Goal: Transaction & Acquisition: Obtain resource

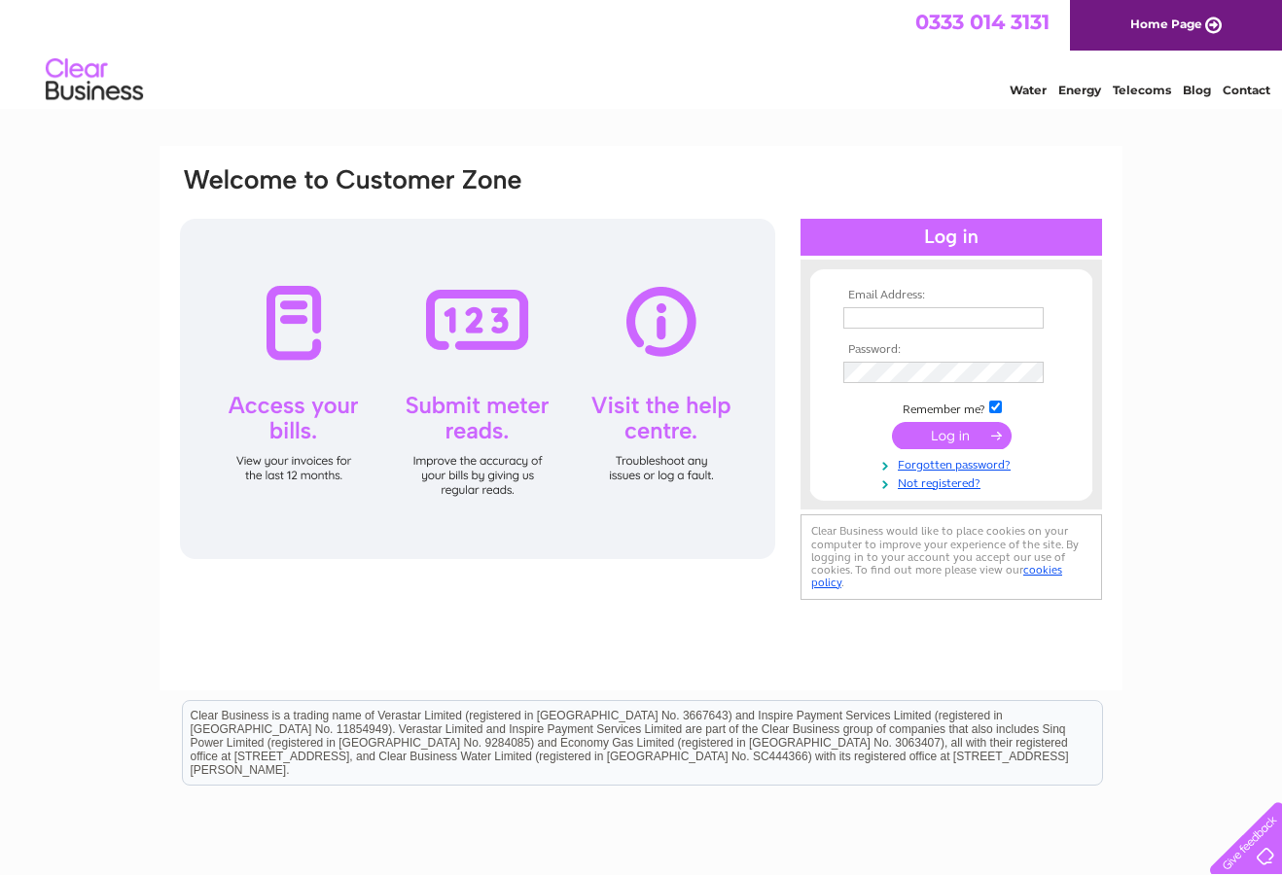
click at [910, 316] on input "text" at bounding box center [943, 317] width 200 height 21
type input "treasurer@manchestermethodists.org.uk"
click at [952, 433] on input "submit" at bounding box center [952, 435] width 120 height 27
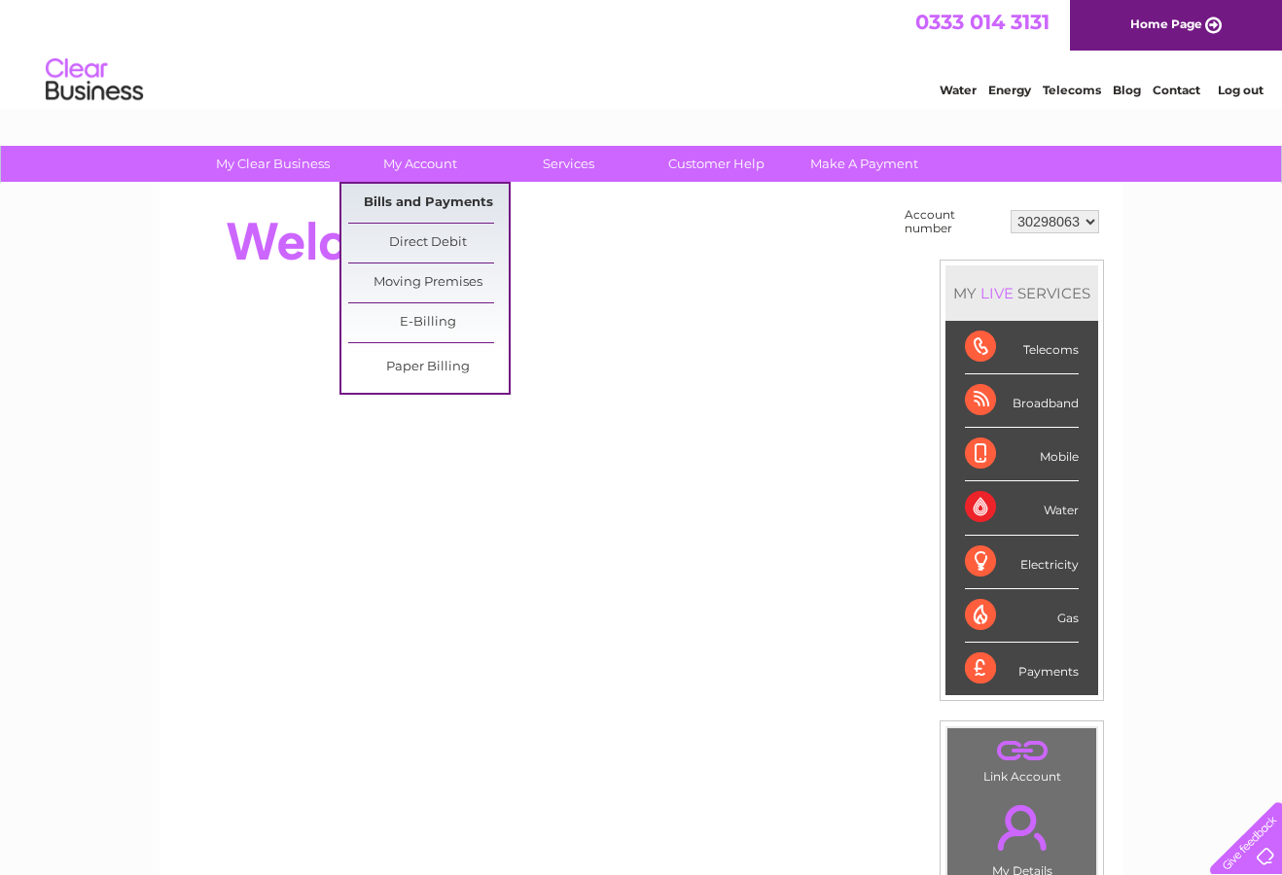
click at [421, 202] on link "Bills and Payments" at bounding box center [428, 203] width 160 height 39
click at [392, 209] on link "Bills and Payments" at bounding box center [428, 203] width 160 height 39
click at [389, 199] on link "Bills and Payments" at bounding box center [428, 203] width 160 height 39
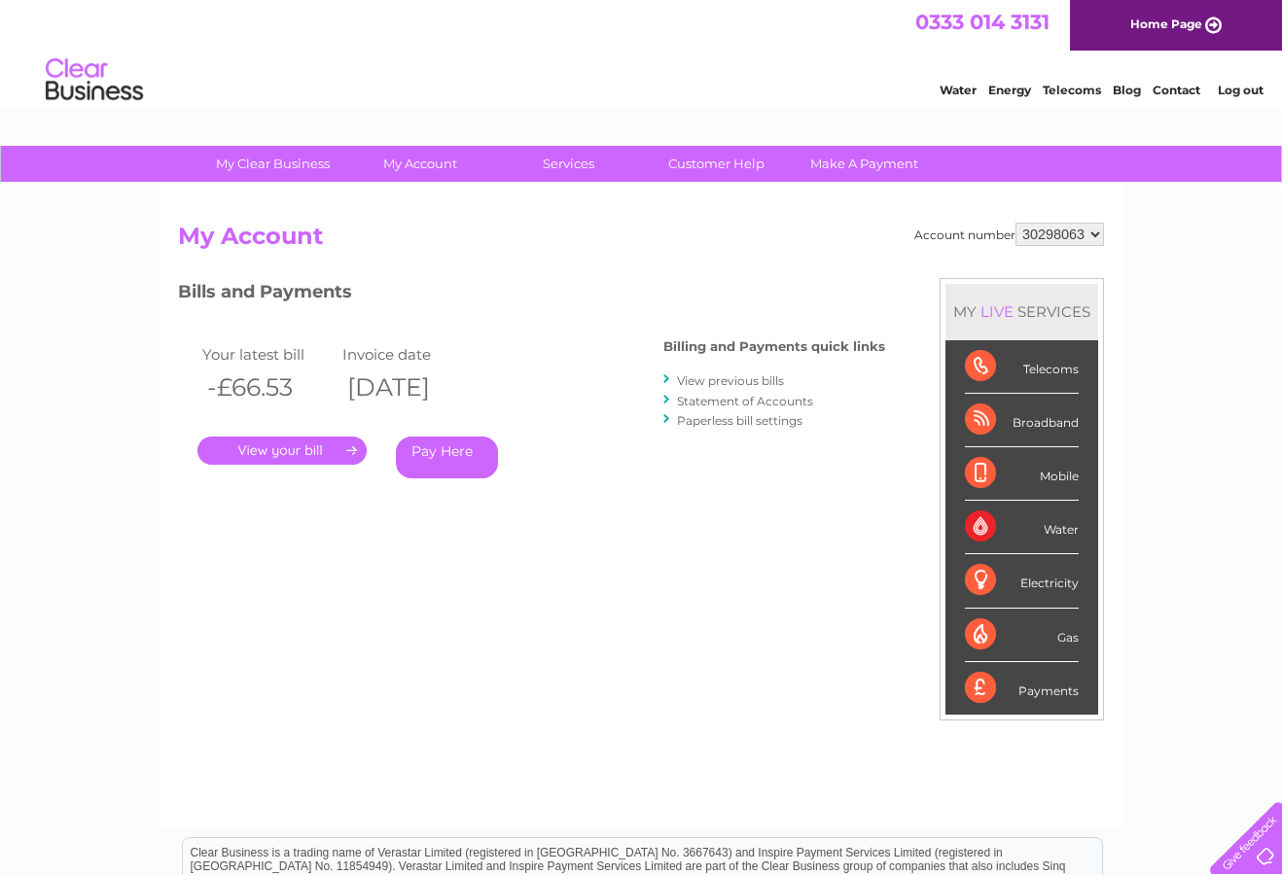
click at [297, 447] on link "." at bounding box center [281, 451] width 169 height 28
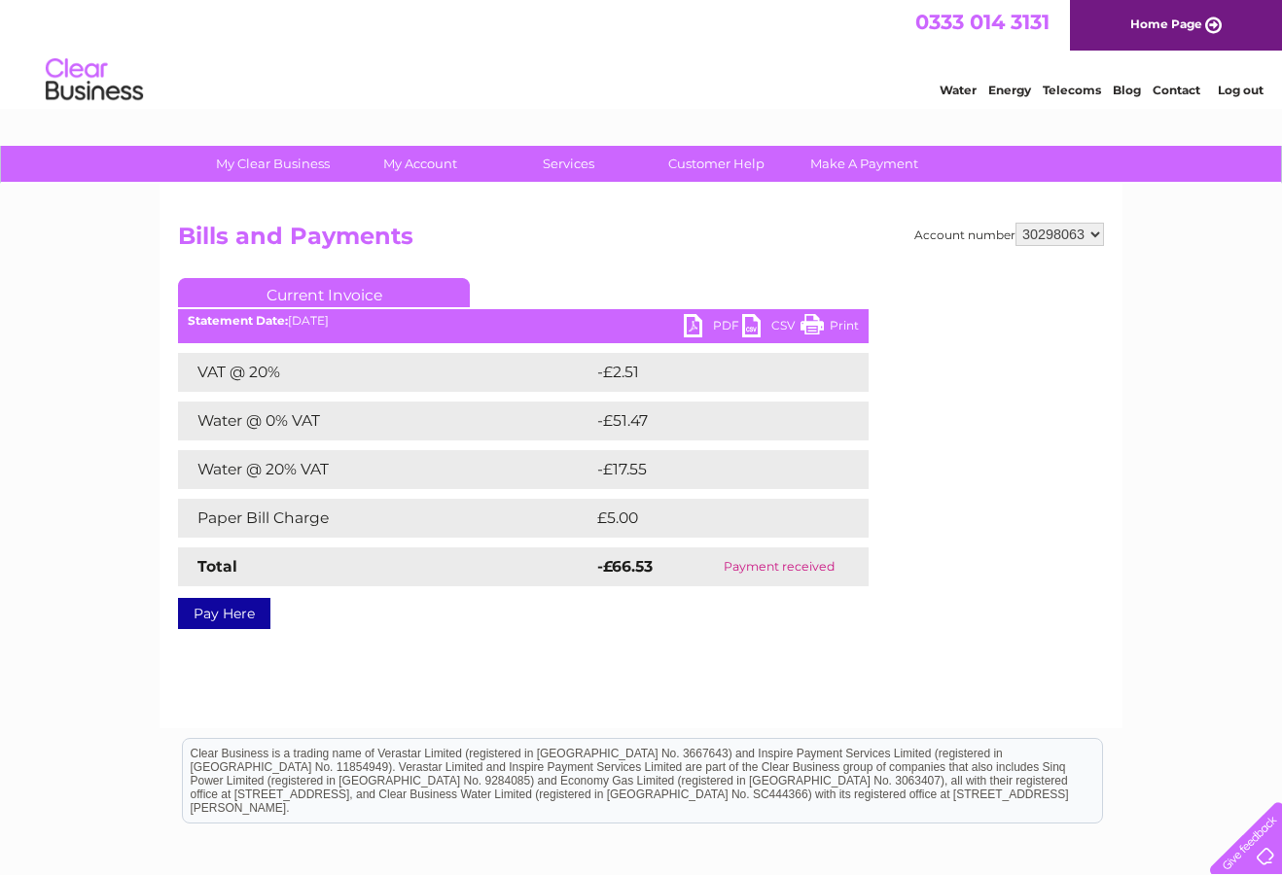
click at [695, 323] on link "PDF" at bounding box center [713, 328] width 58 height 28
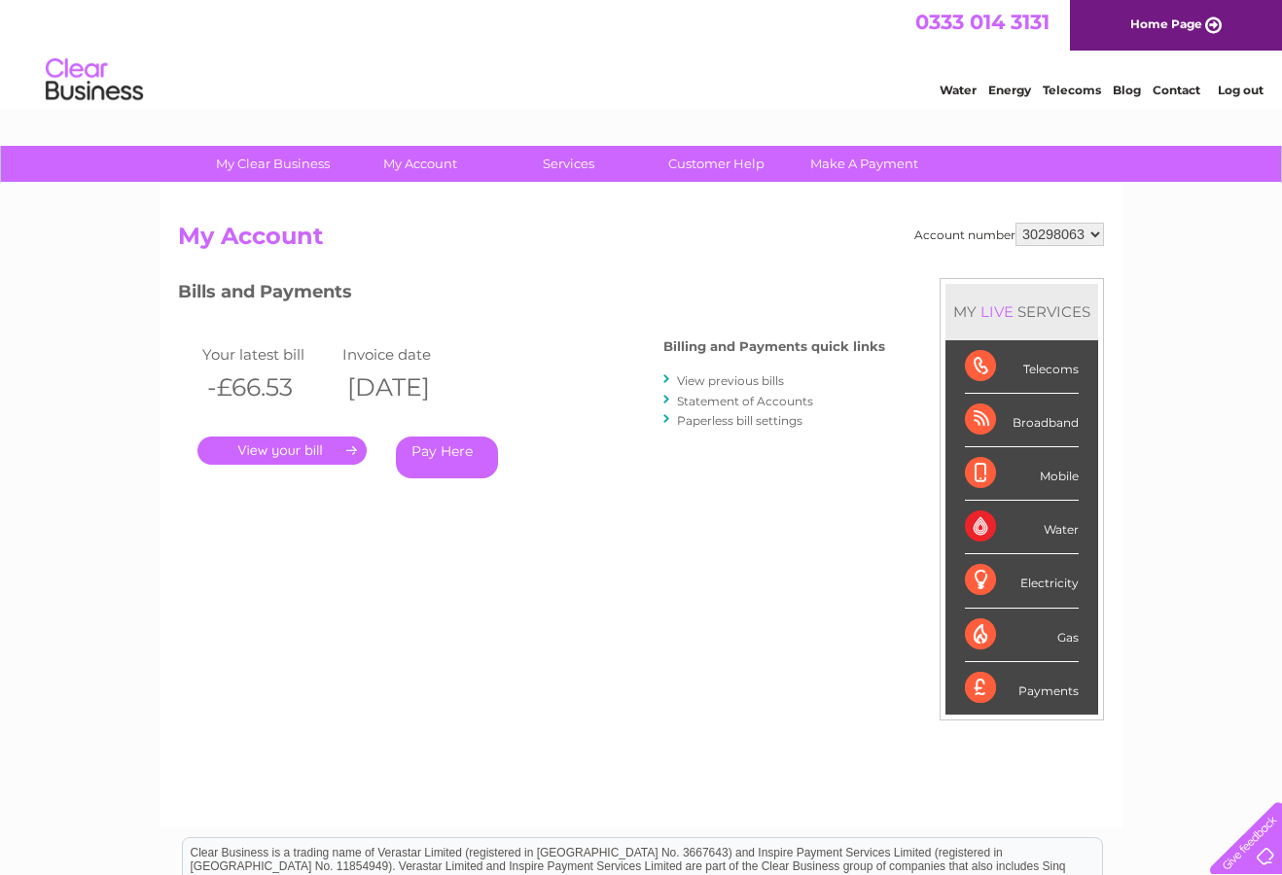
click at [748, 381] on link "View previous bills" at bounding box center [730, 380] width 107 height 15
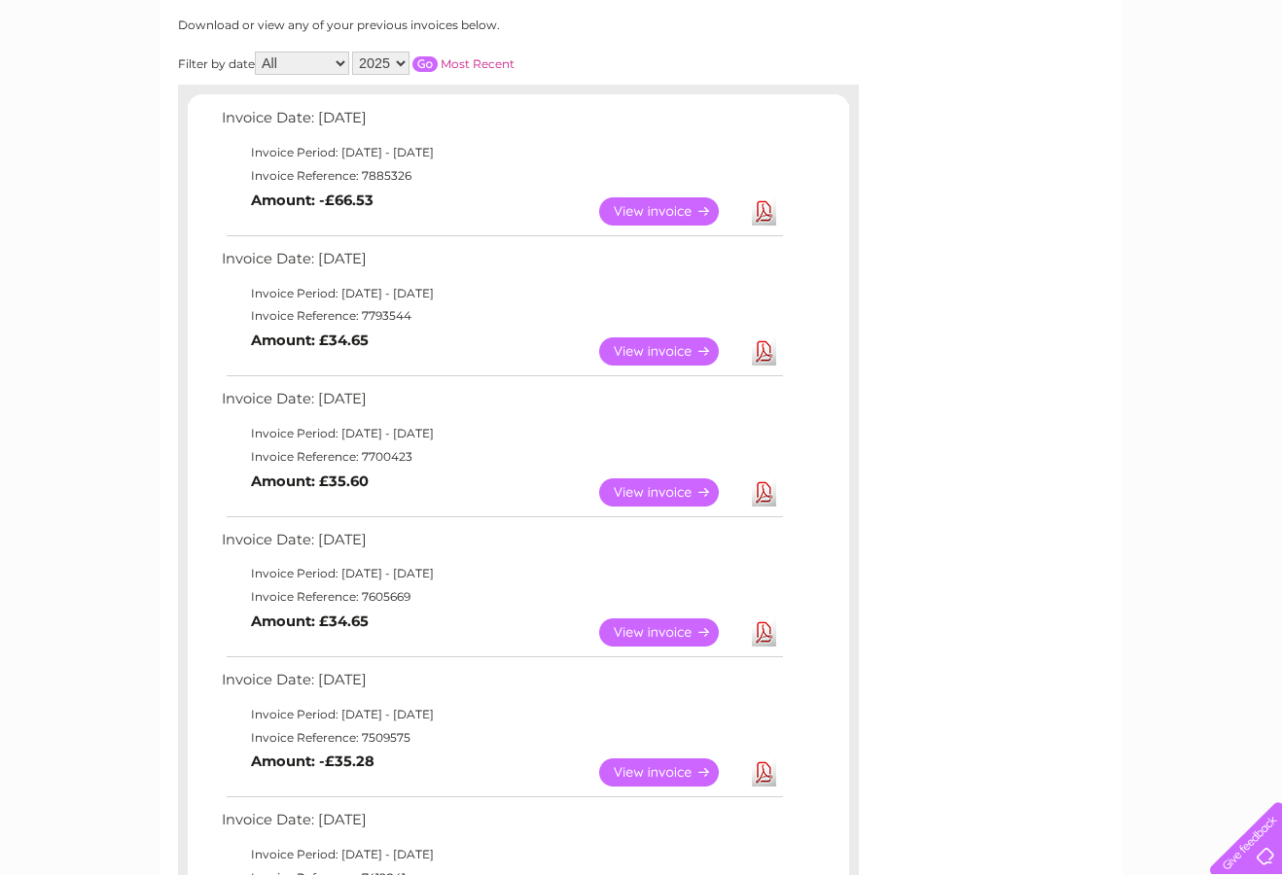
scroll to position [262, 0]
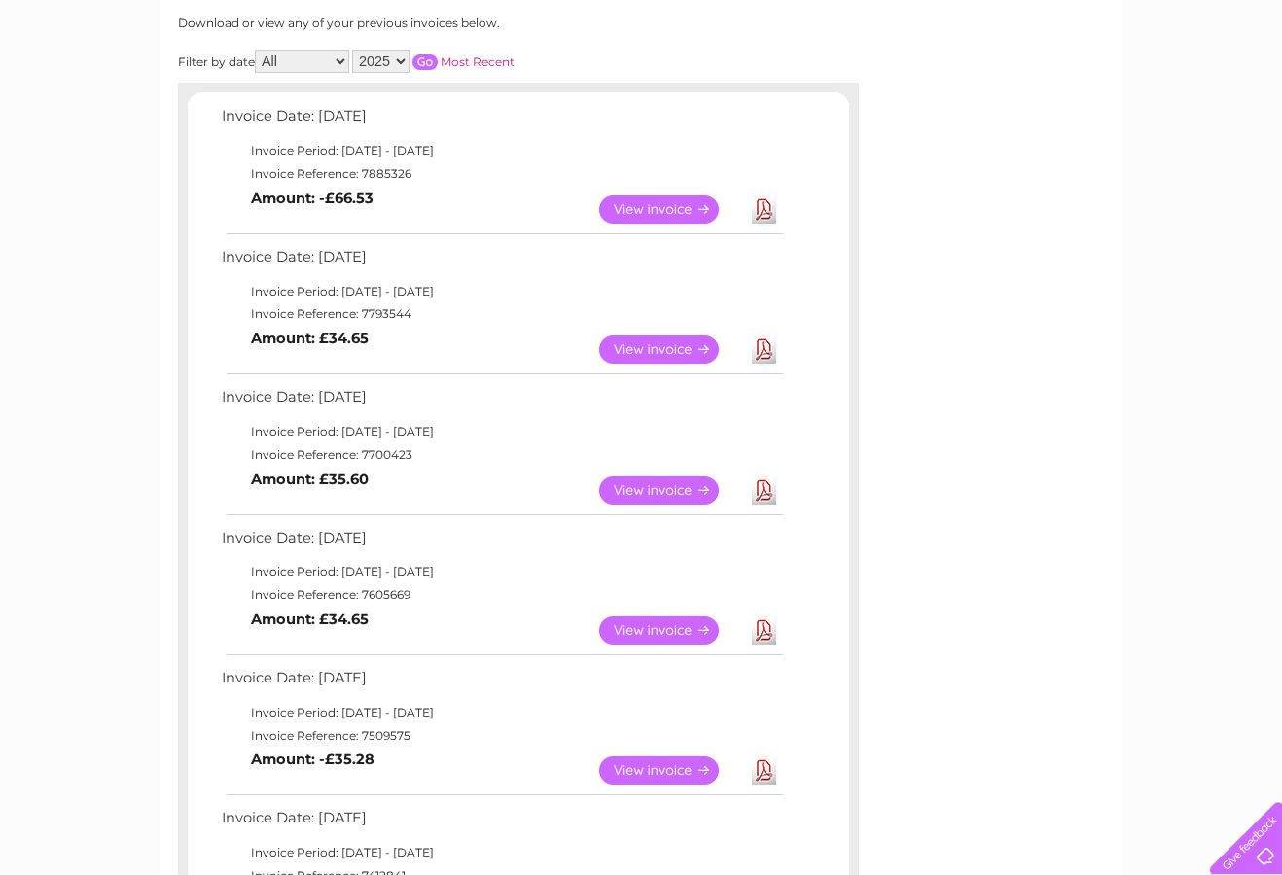
click at [657, 348] on link "View" at bounding box center [670, 350] width 143 height 28
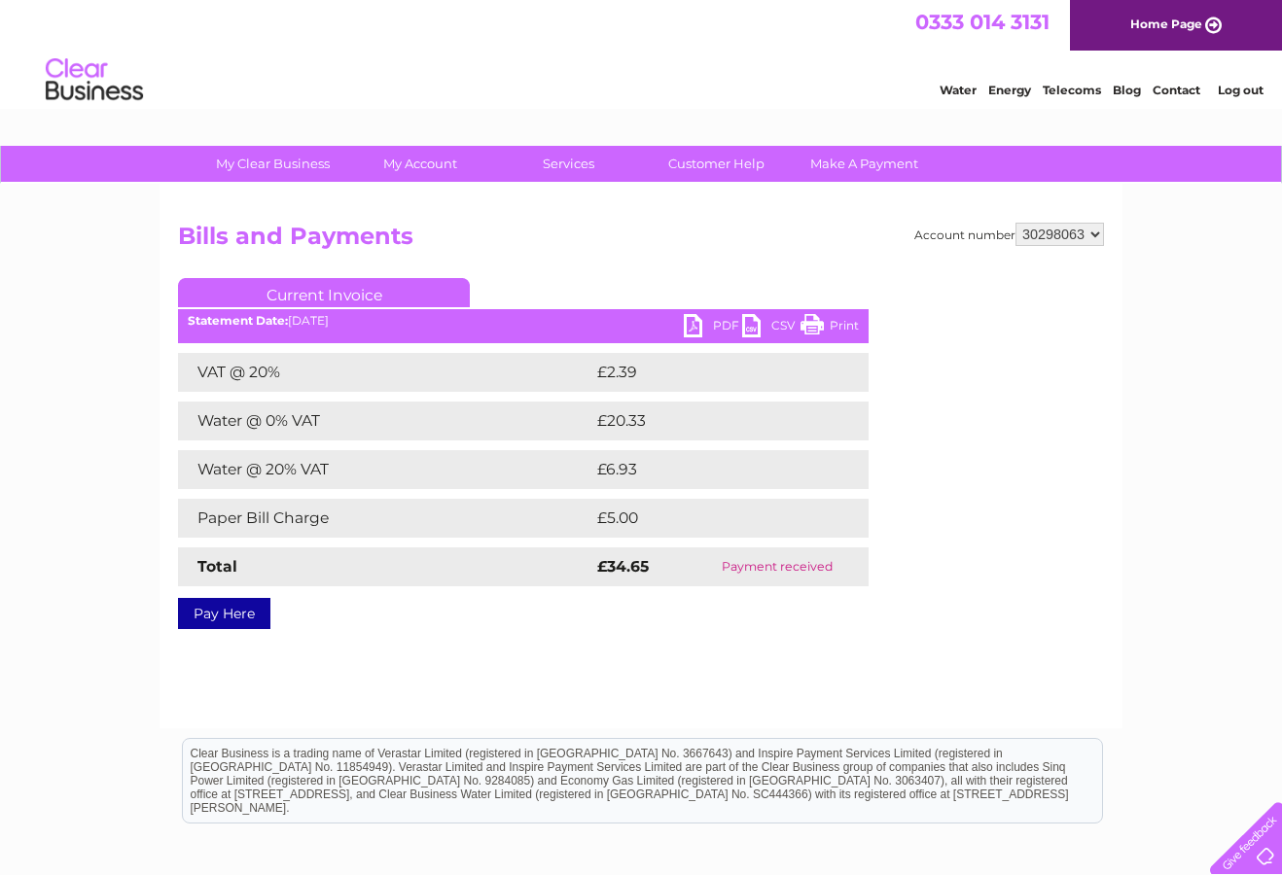
click at [717, 322] on link "PDF" at bounding box center [713, 328] width 58 height 28
